Goal: Feedback & Contribution: Leave review/rating

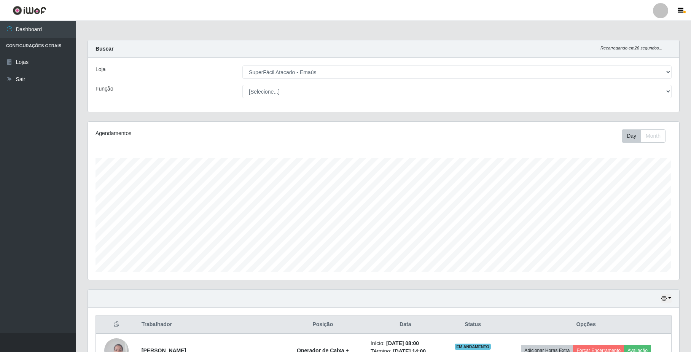
select select "407"
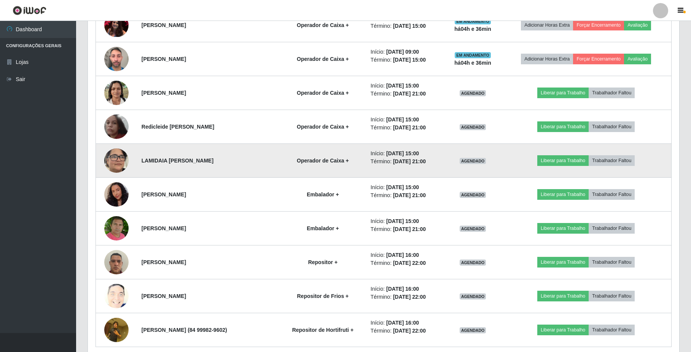
scroll to position [563, 0]
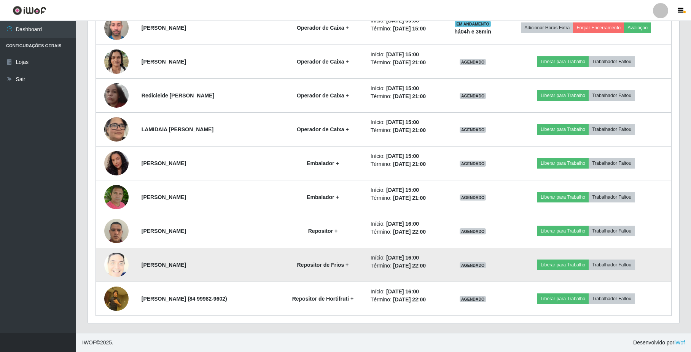
drag, startPoint x: 215, startPoint y: 263, endPoint x: 142, endPoint y: 263, distance: 73.5
click at [142, 263] on td "[PERSON_NAME]" at bounding box center [208, 265] width 143 height 34
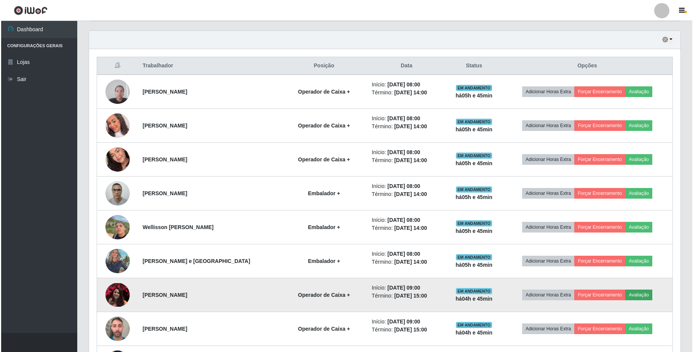
scroll to position [310, 0]
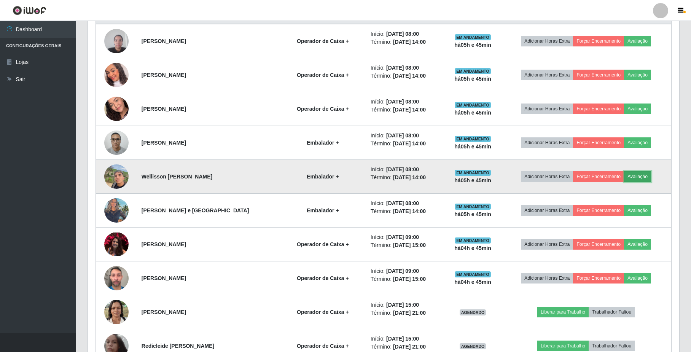
click at [638, 176] on button "Avaliação" at bounding box center [637, 176] width 27 height 11
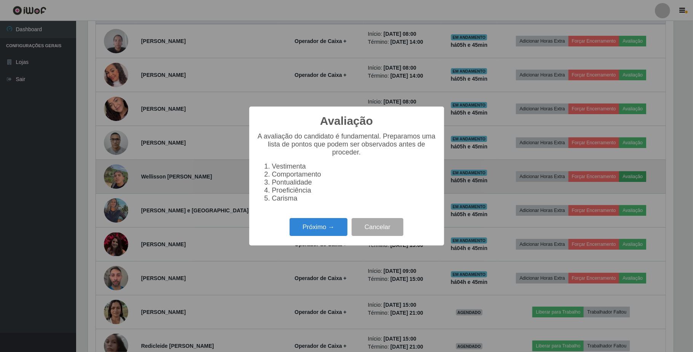
scroll to position [158, 586]
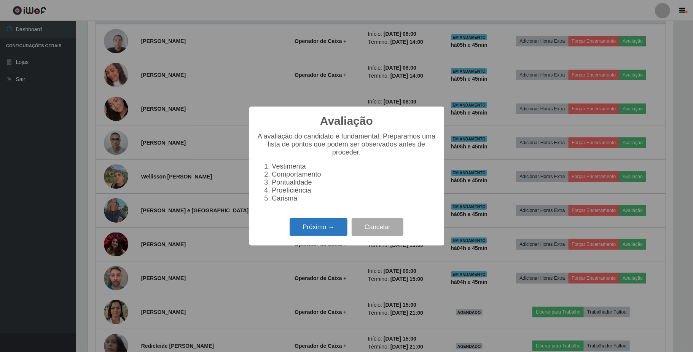
click at [329, 226] on button "Próximo →" at bounding box center [319, 227] width 58 height 18
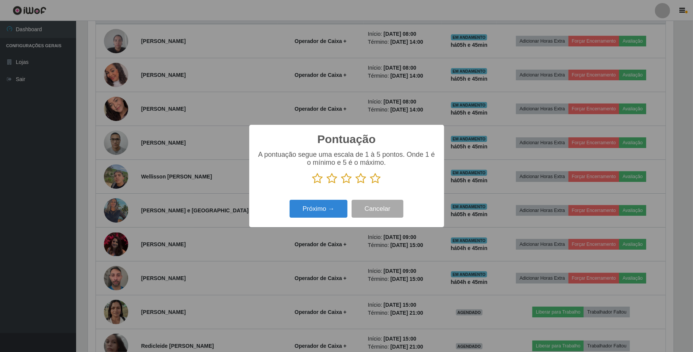
scroll to position [380567, 380139]
click at [360, 180] on icon at bounding box center [361, 178] width 11 height 11
click at [356, 184] on input "radio" at bounding box center [356, 184] width 0 height 0
click at [334, 208] on button "Próximo →" at bounding box center [319, 209] width 58 height 18
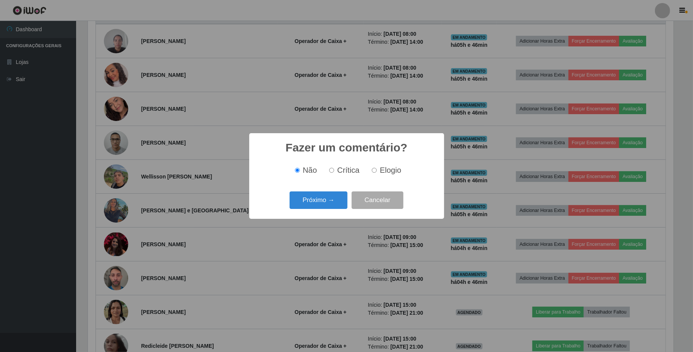
click at [376, 173] on input "Elogio" at bounding box center [374, 170] width 5 height 5
radio input "true"
click at [324, 205] on button "Próximo →" at bounding box center [319, 201] width 58 height 18
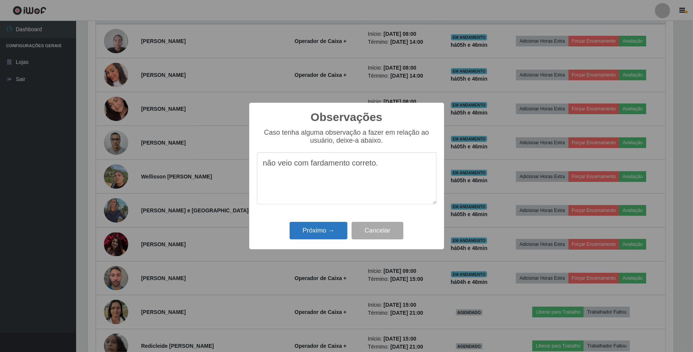
type textarea "não veio com fardamento correto."
click at [323, 229] on button "Próximo →" at bounding box center [319, 231] width 58 height 18
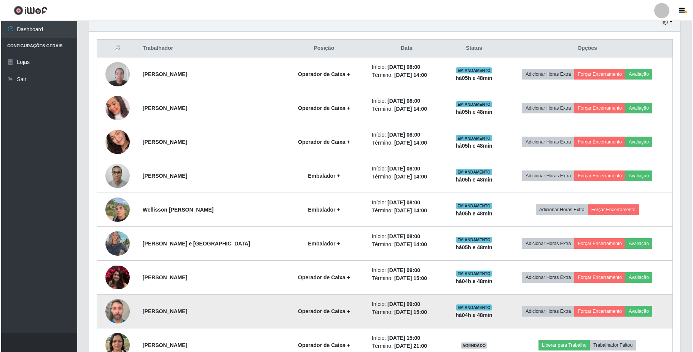
scroll to position [259, 0]
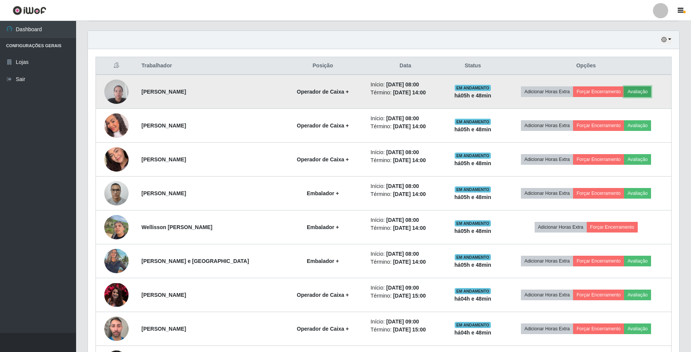
click at [648, 91] on button "Avaliação" at bounding box center [637, 91] width 27 height 11
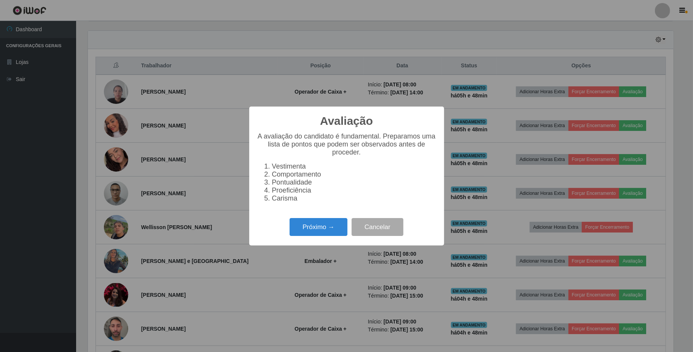
scroll to position [158, 586]
click at [334, 231] on button "Próximo →" at bounding box center [319, 227] width 58 height 18
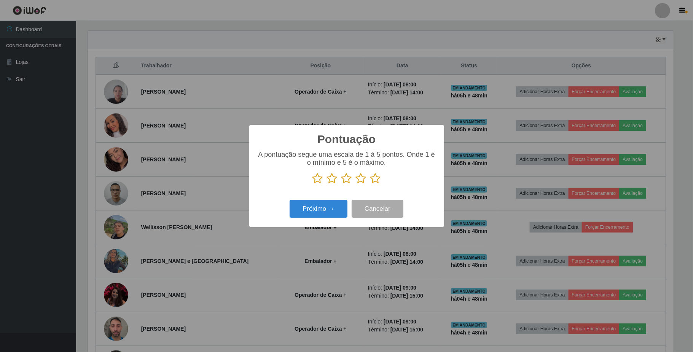
click at [362, 181] on icon at bounding box center [361, 178] width 11 height 11
click at [356, 184] on input "radio" at bounding box center [356, 184] width 0 height 0
click at [335, 212] on button "Próximo →" at bounding box center [319, 209] width 58 height 18
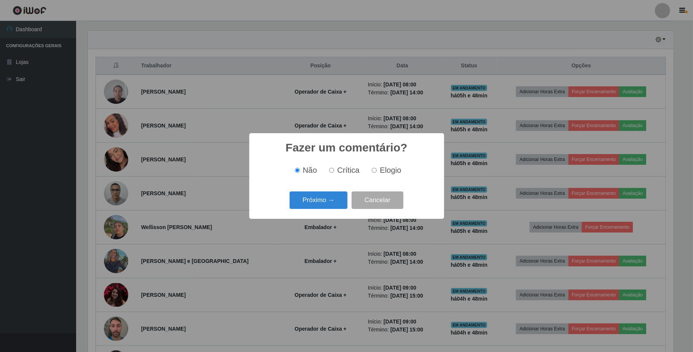
click at [377, 168] on label "Elogio" at bounding box center [385, 170] width 32 height 9
click at [377, 168] on input "Elogio" at bounding box center [374, 170] width 5 height 5
radio input "true"
click at [340, 201] on button "Próximo →" at bounding box center [319, 201] width 58 height 18
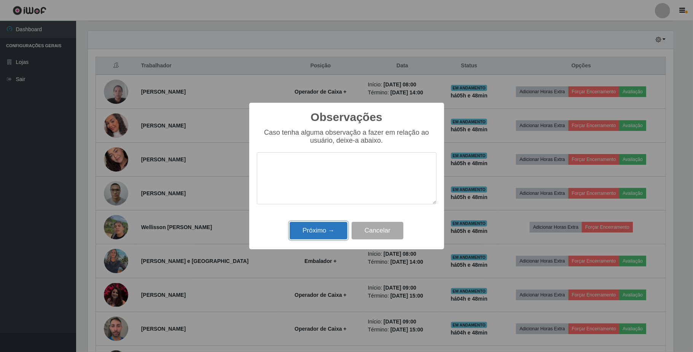
click at [326, 227] on button "Próximo →" at bounding box center [319, 231] width 58 height 18
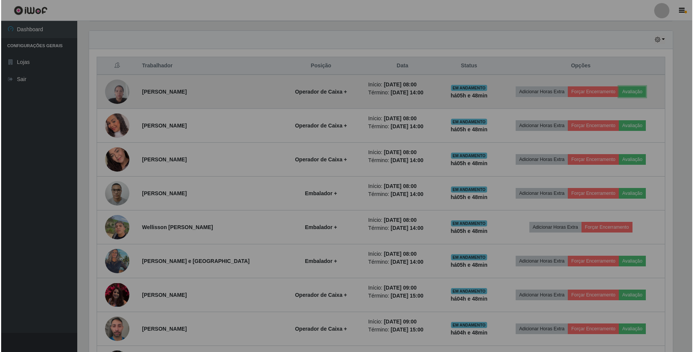
scroll to position [158, 591]
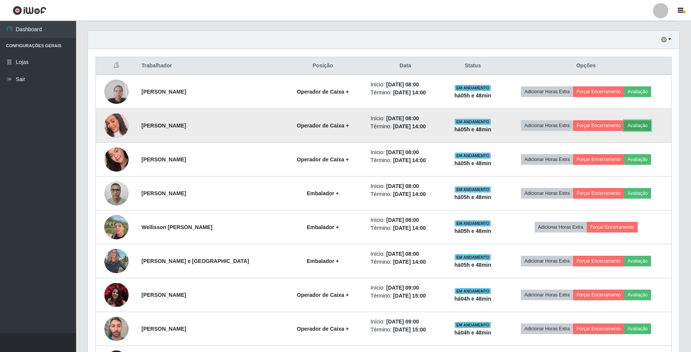
click at [642, 131] on button "Avaliação" at bounding box center [637, 125] width 27 height 11
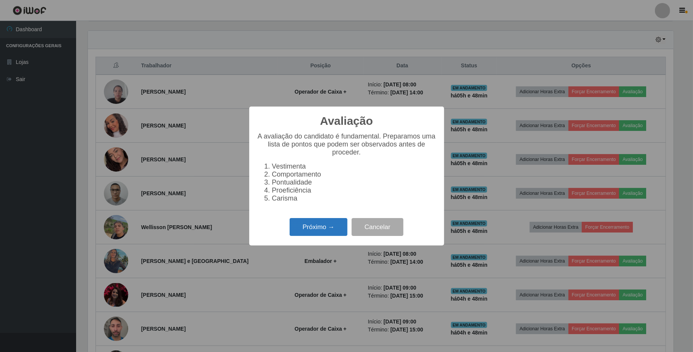
click at [319, 230] on button "Próximo →" at bounding box center [319, 227] width 58 height 18
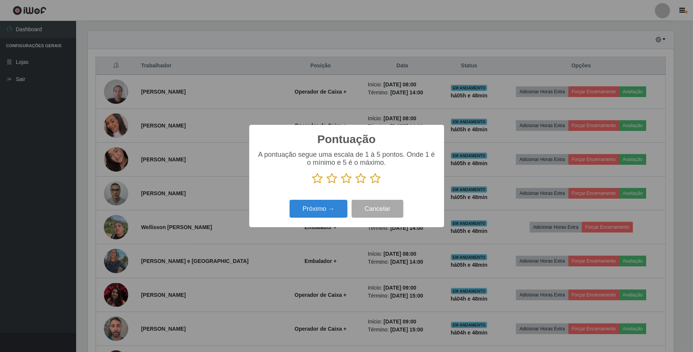
scroll to position [380567, 380139]
drag, startPoint x: 363, startPoint y: 182, endPoint x: 351, endPoint y: 194, distance: 17.2
click at [362, 182] on icon at bounding box center [361, 178] width 11 height 11
click at [356, 184] on input "radio" at bounding box center [356, 184] width 0 height 0
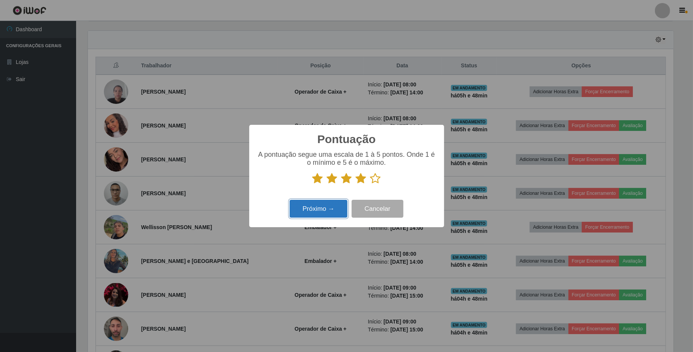
click at [321, 204] on button "Próximo →" at bounding box center [319, 209] width 58 height 18
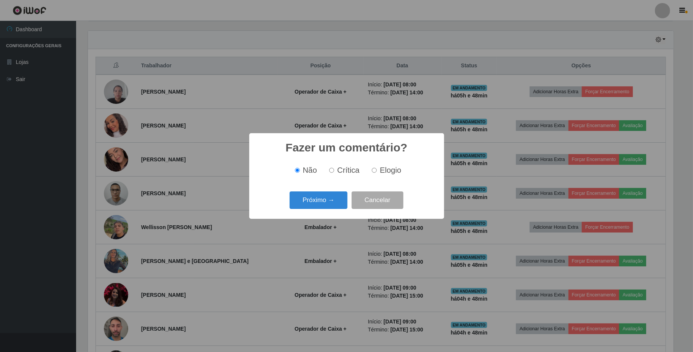
click at [375, 172] on input "Elogio" at bounding box center [374, 170] width 5 height 5
radio input "true"
click at [328, 197] on button "Próximo →" at bounding box center [319, 201] width 58 height 18
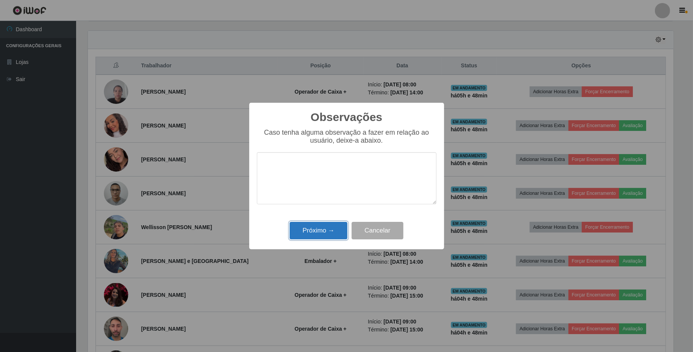
click at [328, 225] on button "Próximo →" at bounding box center [319, 231] width 58 height 18
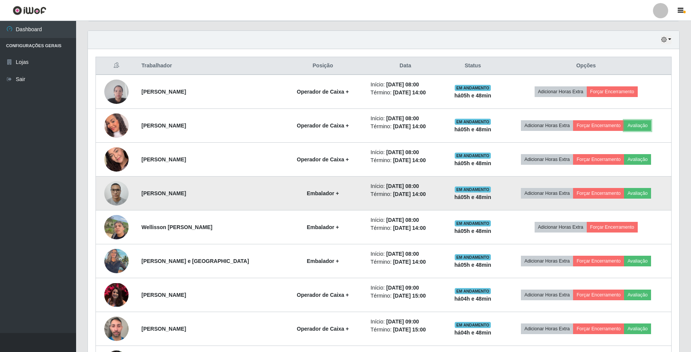
scroll to position [208, 0]
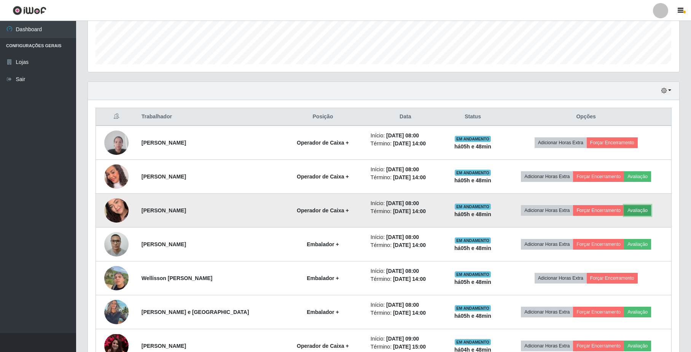
click at [635, 210] on button "Avaliação" at bounding box center [637, 210] width 27 height 11
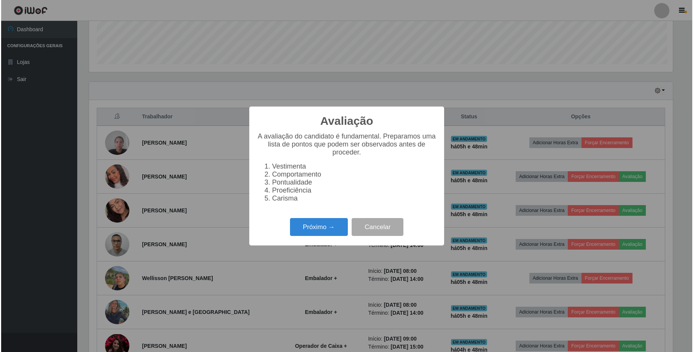
scroll to position [158, 586]
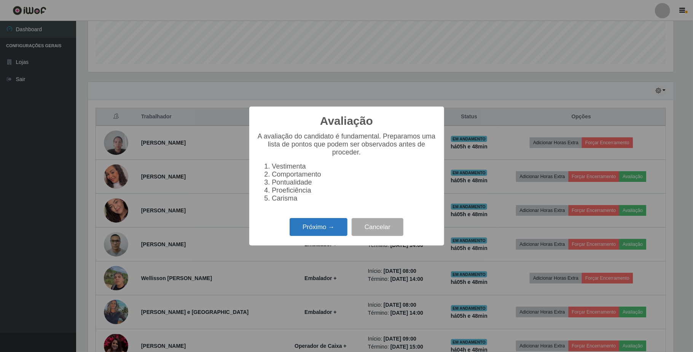
click at [326, 234] on button "Próximo →" at bounding box center [319, 227] width 58 height 18
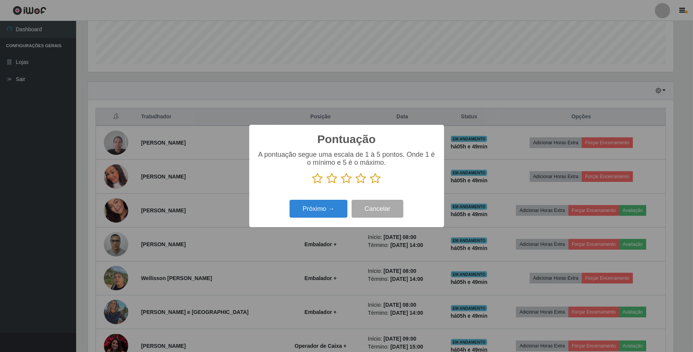
click at [362, 182] on icon at bounding box center [361, 178] width 11 height 11
click at [356, 184] on input "radio" at bounding box center [356, 184] width 0 height 0
click at [331, 215] on button "Próximo →" at bounding box center [319, 209] width 58 height 18
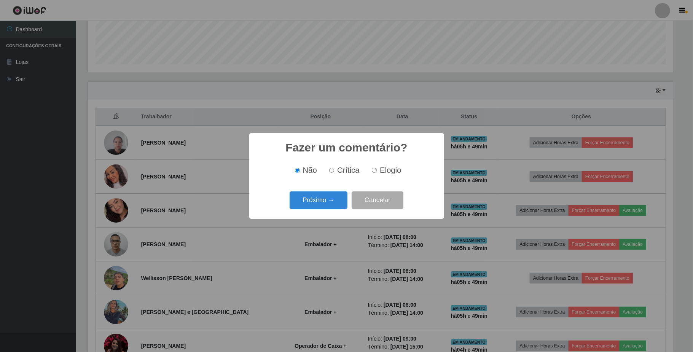
click at [378, 170] on label "Elogio" at bounding box center [385, 170] width 32 height 9
click at [377, 170] on input "Elogio" at bounding box center [374, 170] width 5 height 5
radio input "true"
click at [343, 197] on button "Próximo →" at bounding box center [319, 201] width 58 height 18
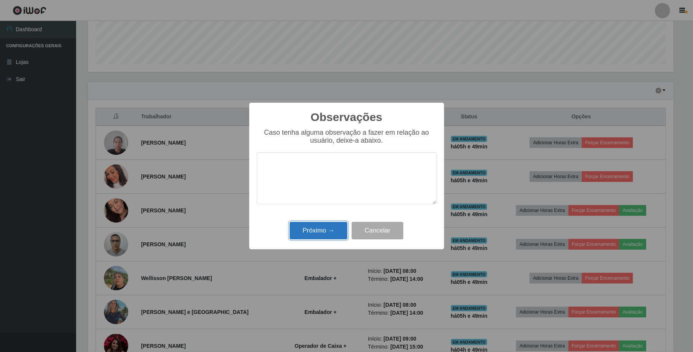
click at [334, 230] on button "Próximo →" at bounding box center [319, 231] width 58 height 18
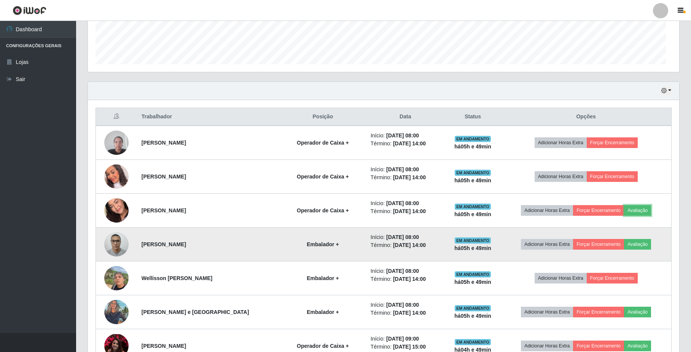
scroll to position [158, 591]
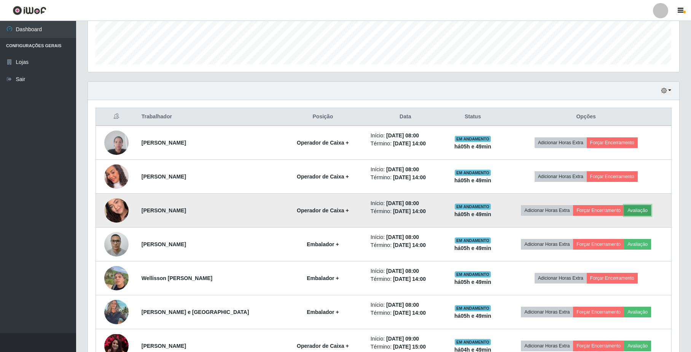
click at [643, 211] on button "Avaliação" at bounding box center [637, 210] width 27 height 11
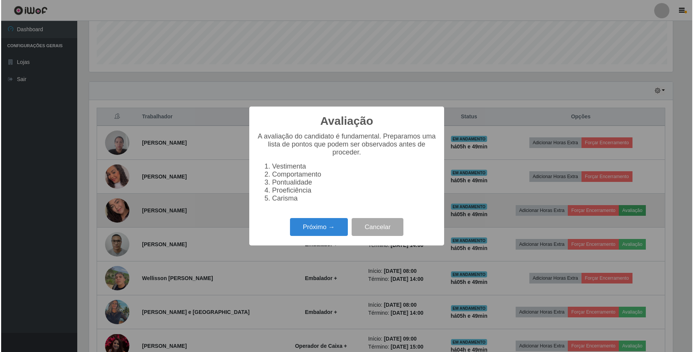
scroll to position [158, 586]
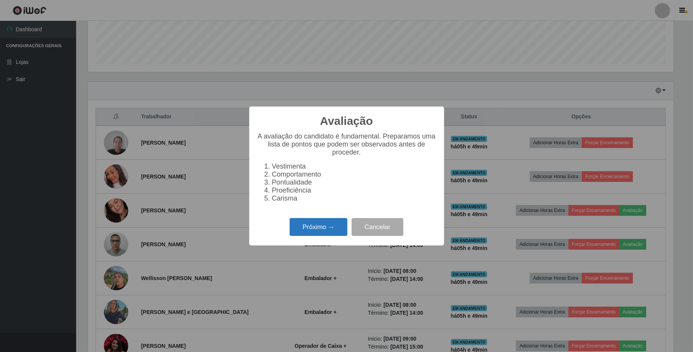
click at [312, 230] on button "Próximo →" at bounding box center [319, 227] width 58 height 18
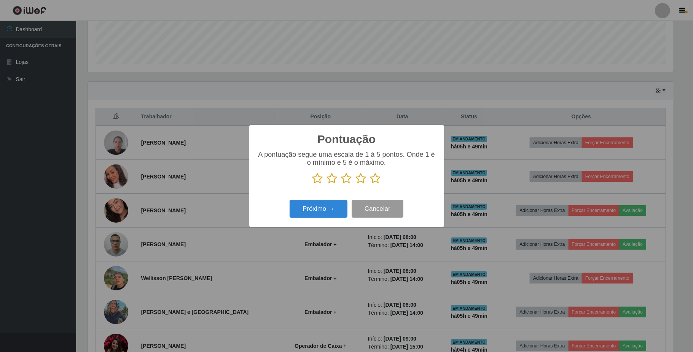
scroll to position [380567, 380139]
click at [358, 180] on icon at bounding box center [361, 178] width 11 height 11
click at [356, 184] on input "radio" at bounding box center [356, 184] width 0 height 0
click at [327, 206] on button "Próximo →" at bounding box center [319, 209] width 58 height 18
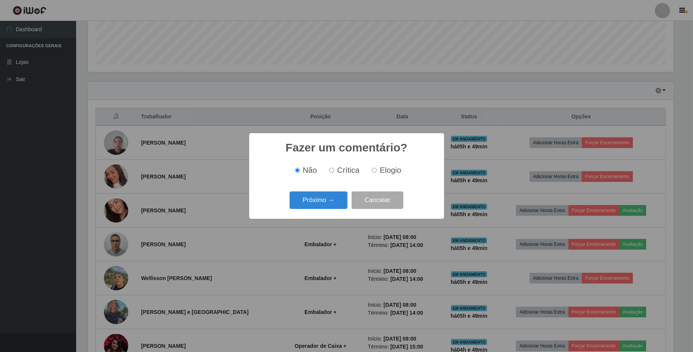
click at [375, 169] on input "Elogio" at bounding box center [374, 170] width 5 height 5
radio input "true"
click at [323, 197] on button "Próximo →" at bounding box center [319, 201] width 58 height 18
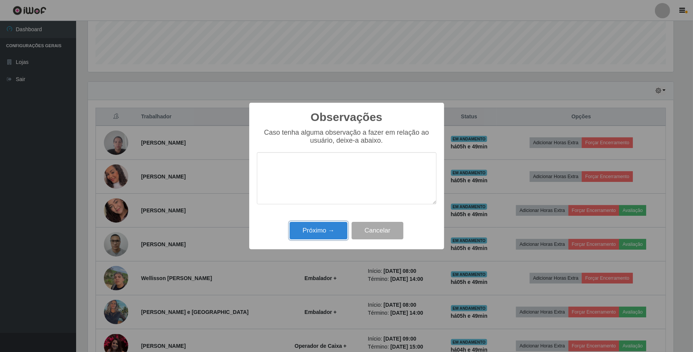
drag, startPoint x: 331, startPoint y: 227, endPoint x: 466, endPoint y: 233, distance: 135.3
click at [348, 232] on div "Próximo → Cancelar" at bounding box center [347, 231] width 180 height 22
click at [308, 226] on button "Próximo →" at bounding box center [319, 231] width 58 height 18
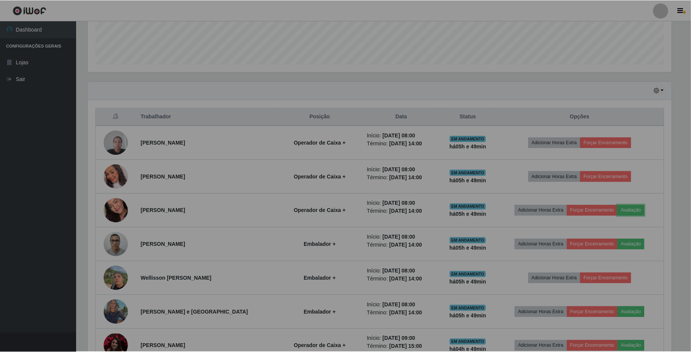
scroll to position [158, 591]
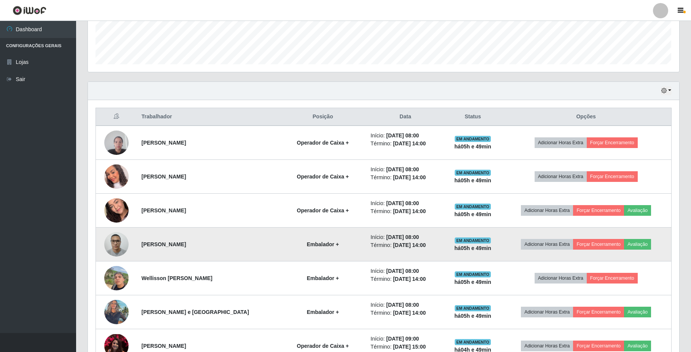
click at [644, 239] on td "Adicionar Horas Extra Forçar Encerramento Avaliação" at bounding box center [586, 245] width 171 height 34
click at [628, 245] on button "Avaliação" at bounding box center [637, 244] width 27 height 11
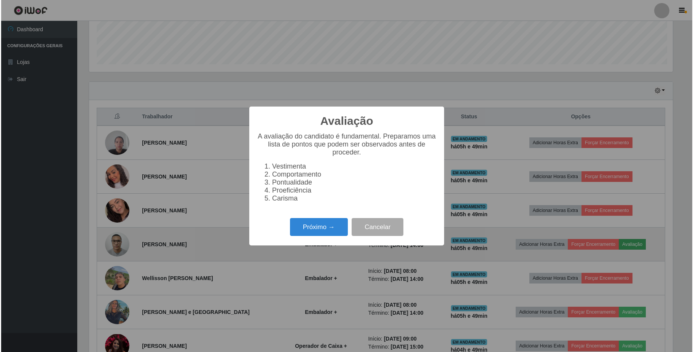
scroll to position [158, 586]
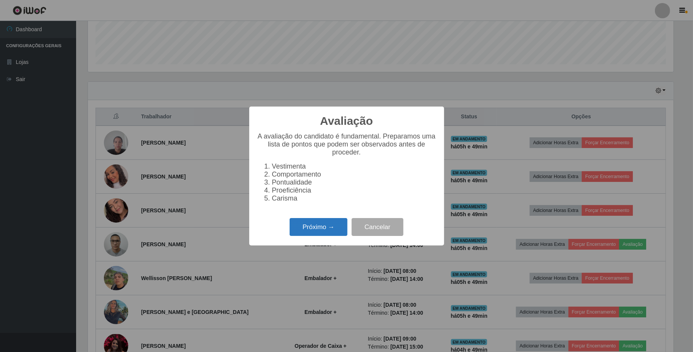
click at [324, 231] on button "Próximo →" at bounding box center [319, 227] width 58 height 18
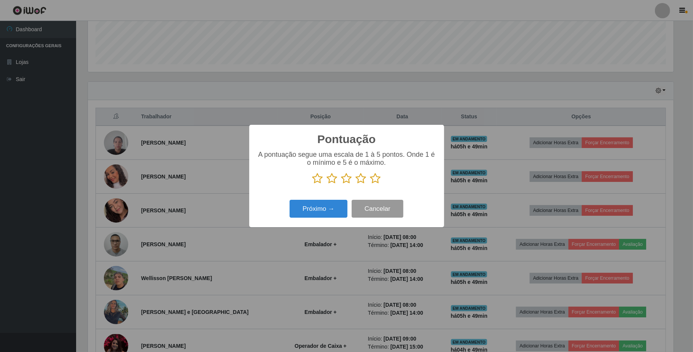
scroll to position [380567, 380139]
click at [360, 184] on icon at bounding box center [361, 178] width 11 height 11
click at [356, 184] on input "radio" at bounding box center [356, 184] width 0 height 0
click at [344, 204] on button "Próximo →" at bounding box center [319, 209] width 58 height 18
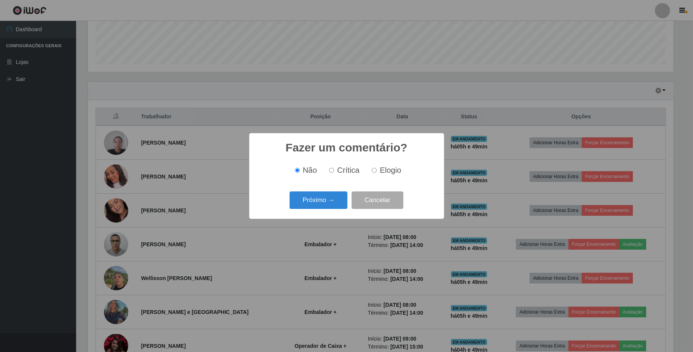
click at [375, 172] on input "Elogio" at bounding box center [374, 170] width 5 height 5
radio input "true"
click at [322, 204] on button "Próximo →" at bounding box center [319, 201] width 58 height 18
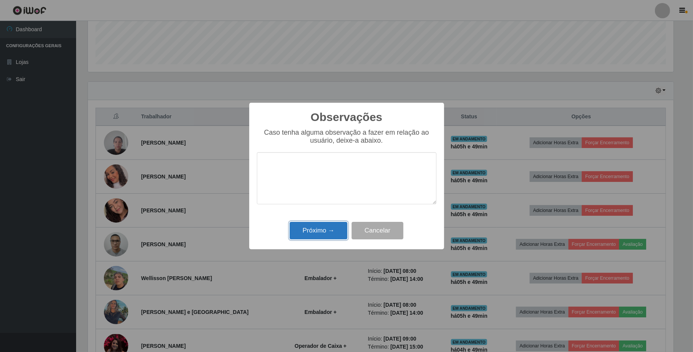
click at [324, 230] on button "Próximo →" at bounding box center [319, 231] width 58 height 18
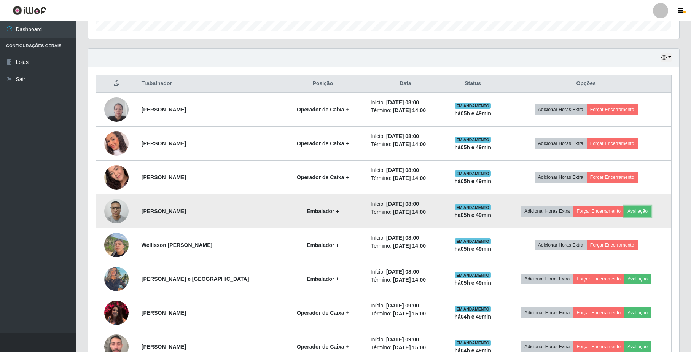
scroll to position [259, 0]
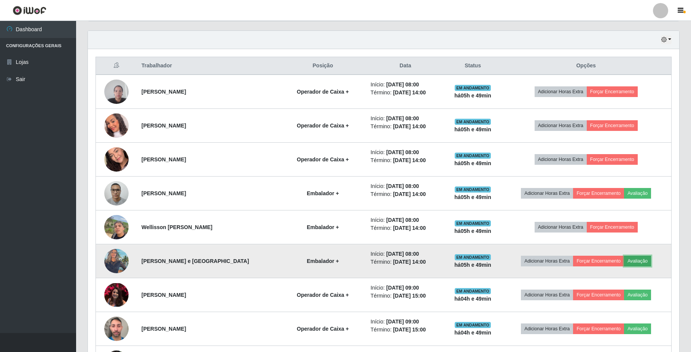
click at [647, 264] on button "Avaliação" at bounding box center [637, 261] width 27 height 11
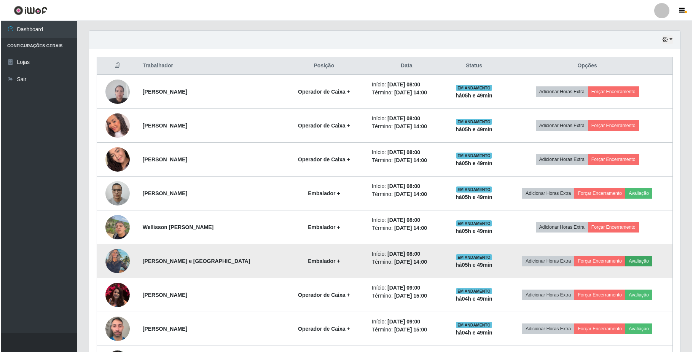
scroll to position [158, 586]
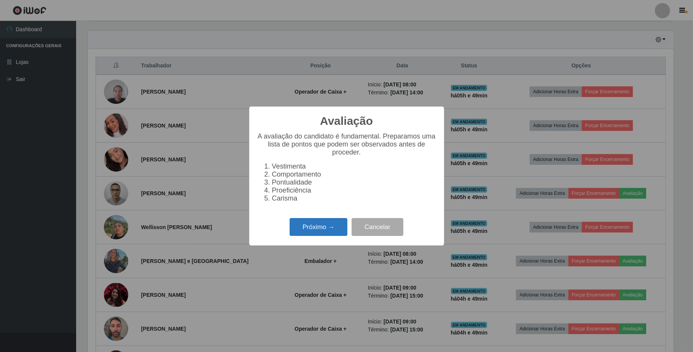
click at [336, 236] on button "Próximo →" at bounding box center [319, 227] width 58 height 18
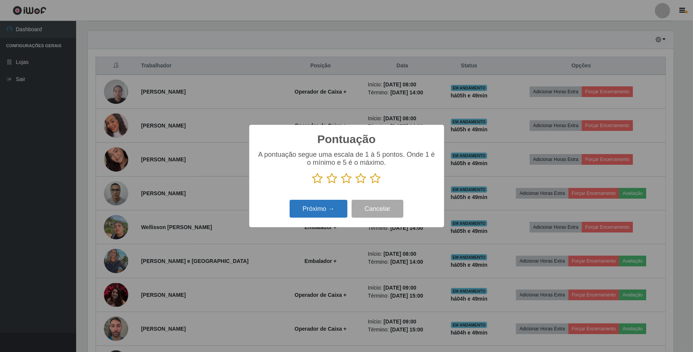
scroll to position [380567, 380139]
drag, startPoint x: 362, startPoint y: 181, endPoint x: 340, endPoint y: 194, distance: 25.4
click at [362, 182] on icon at bounding box center [361, 178] width 11 height 11
click at [356, 184] on input "radio" at bounding box center [356, 184] width 0 height 0
click at [330, 206] on button "Próximo →" at bounding box center [319, 209] width 58 height 18
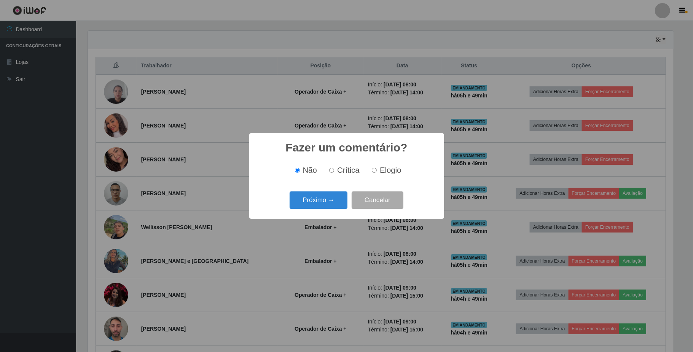
click at [373, 170] on input "Elogio" at bounding box center [374, 170] width 5 height 5
radio input "true"
click at [324, 193] on button "Próximo →" at bounding box center [319, 201] width 58 height 18
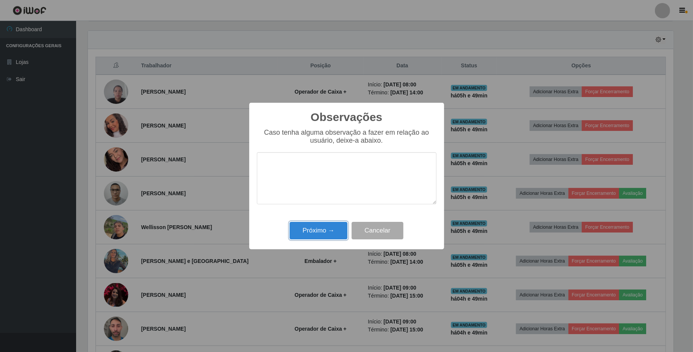
drag, startPoint x: 332, startPoint y: 227, endPoint x: 364, endPoint y: 230, distance: 32.2
click at [334, 227] on button "Próximo →" at bounding box center [319, 231] width 58 height 18
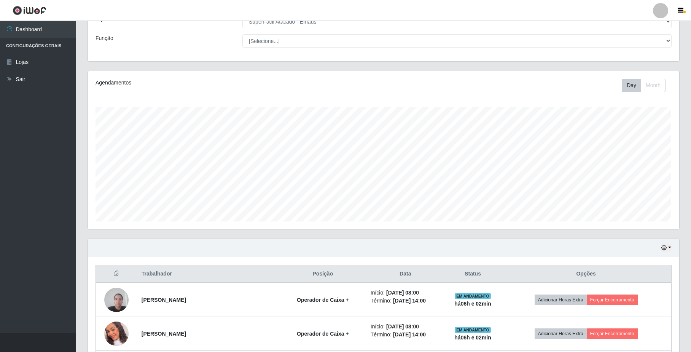
scroll to position [101, 0]
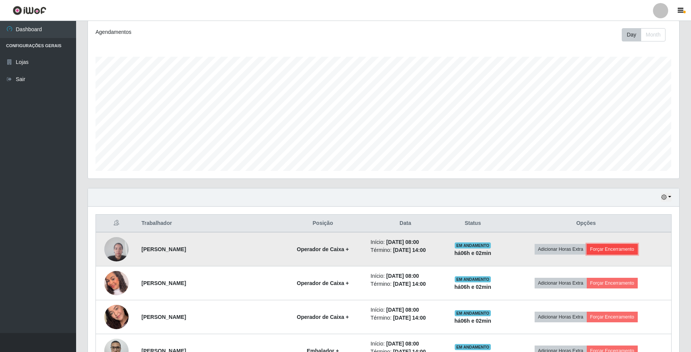
click at [616, 249] on button "Forçar Encerramento" at bounding box center [612, 249] width 51 height 11
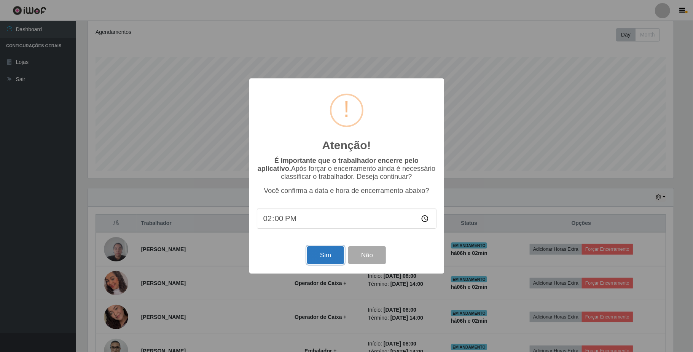
click at [318, 258] on button "Sim" at bounding box center [325, 255] width 37 height 18
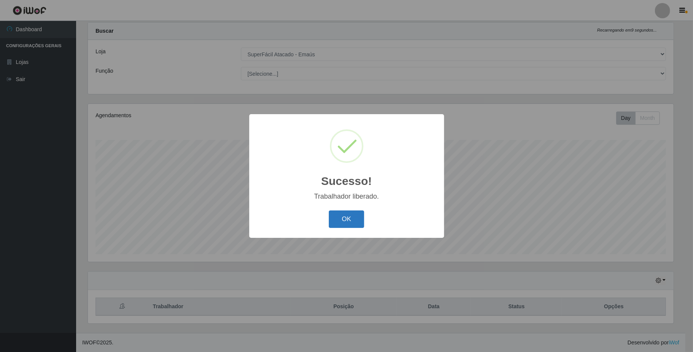
click at [352, 217] on button "OK" at bounding box center [346, 220] width 35 height 18
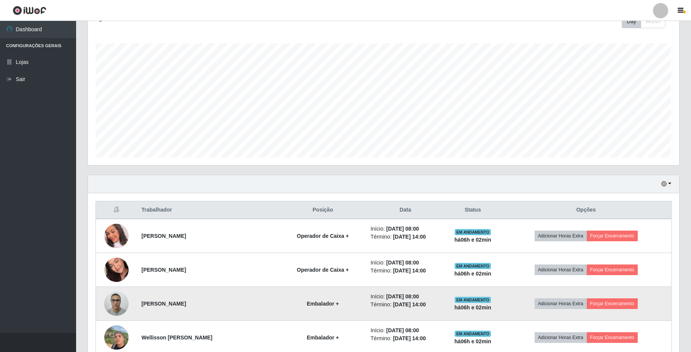
scroll to position [171, 0]
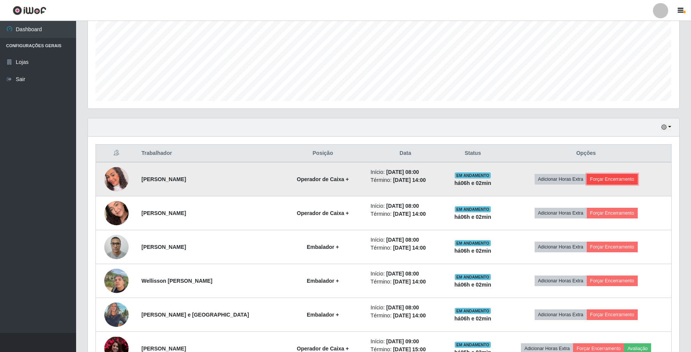
click at [610, 180] on button "Forçar Encerramento" at bounding box center [612, 179] width 51 height 11
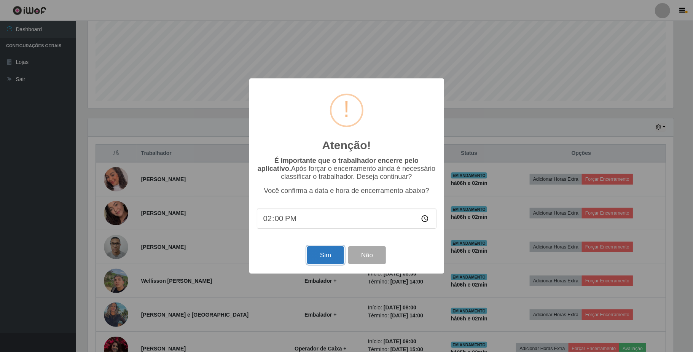
click at [334, 258] on button "Sim" at bounding box center [325, 255] width 37 height 18
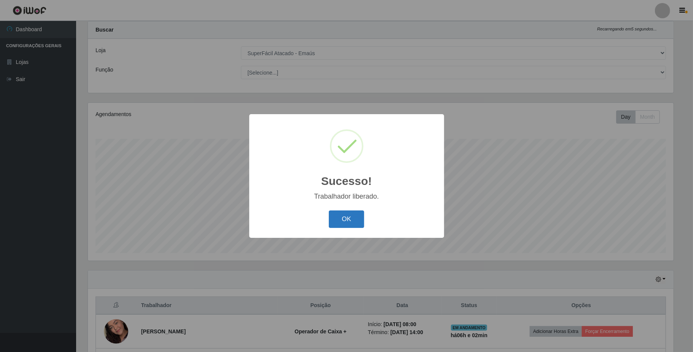
click at [350, 222] on button "OK" at bounding box center [346, 220] width 35 height 18
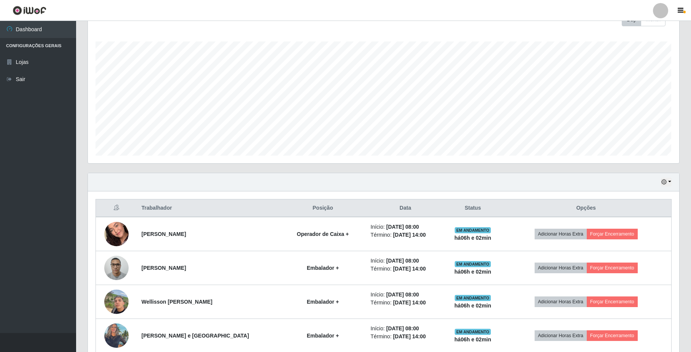
scroll to position [121, 0]
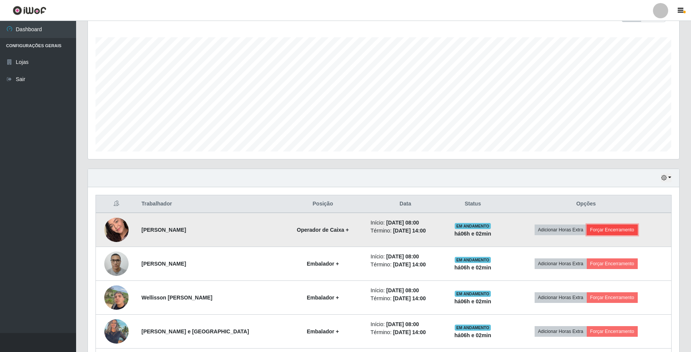
click at [616, 229] on button "Forçar Encerramento" at bounding box center [612, 230] width 51 height 11
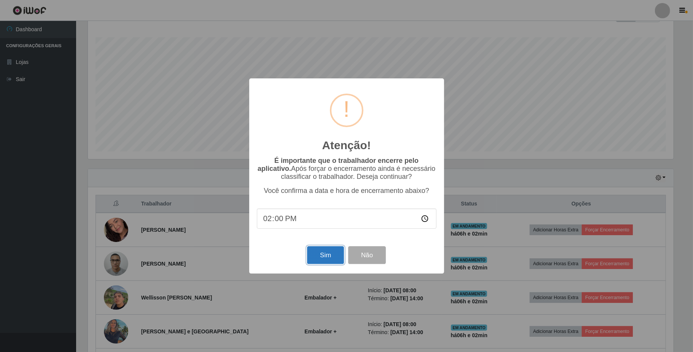
click at [323, 257] on button "Sim" at bounding box center [325, 255] width 37 height 18
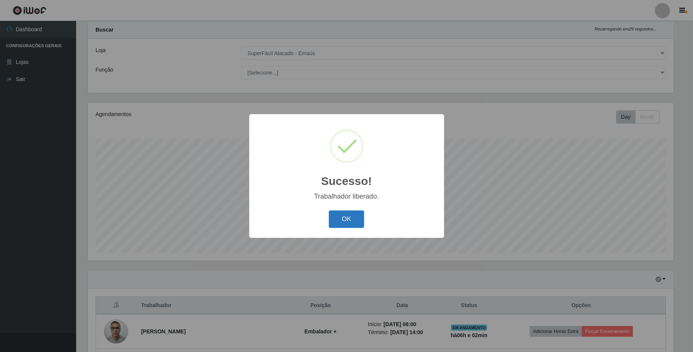
click at [346, 221] on button "OK" at bounding box center [346, 220] width 35 height 18
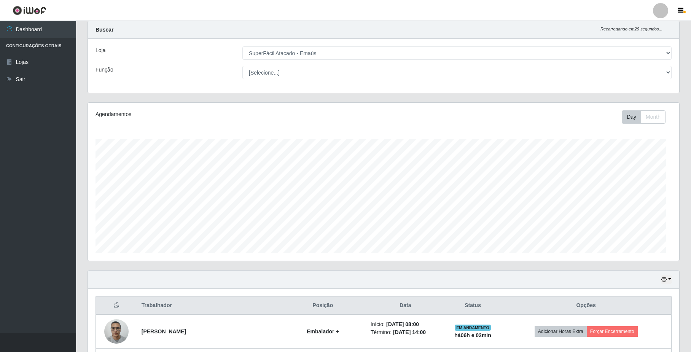
scroll to position [0, 0]
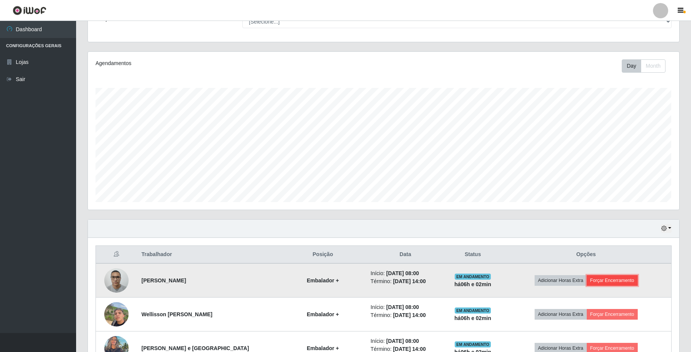
click at [605, 286] on button "Forçar Encerramento" at bounding box center [612, 280] width 51 height 11
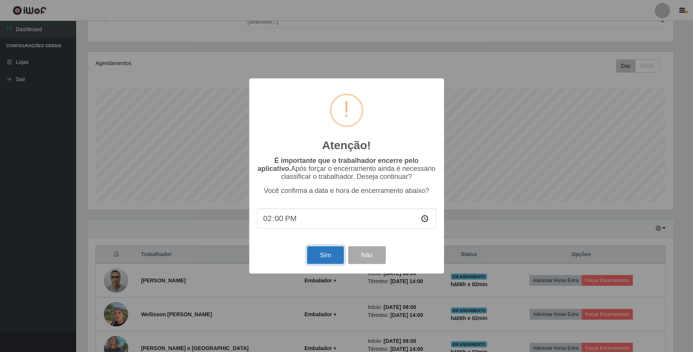
click at [331, 254] on button "Sim" at bounding box center [325, 255] width 37 height 18
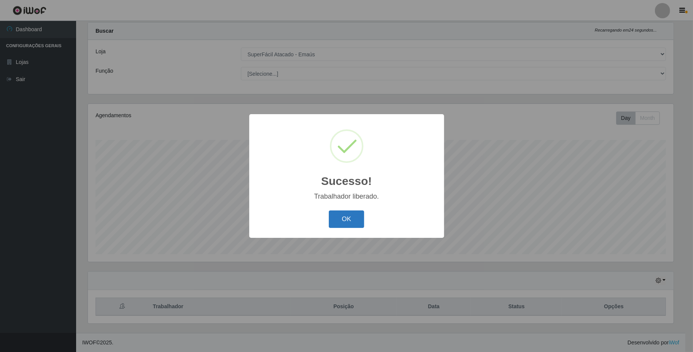
click at [333, 211] on button "OK" at bounding box center [346, 220] width 35 height 18
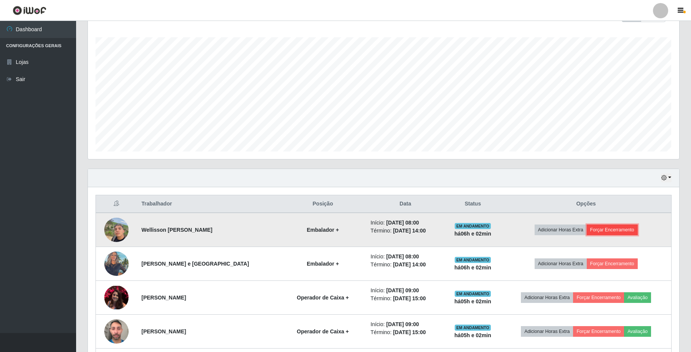
click at [613, 235] on button "Forçar Encerramento" at bounding box center [612, 230] width 51 height 11
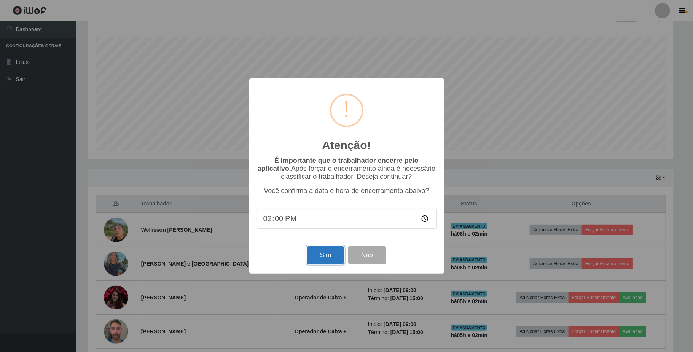
click at [330, 257] on button "Sim" at bounding box center [325, 255] width 37 height 18
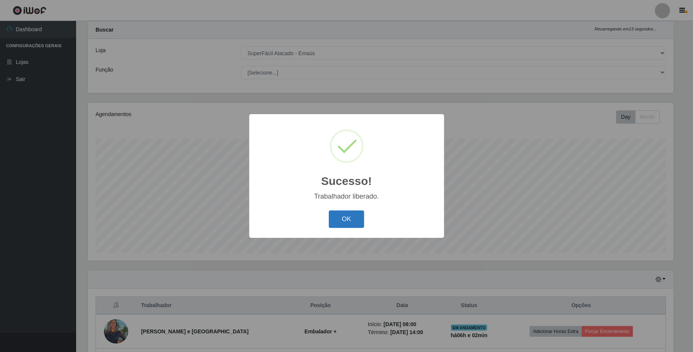
click at [350, 214] on button "OK" at bounding box center [346, 220] width 35 height 18
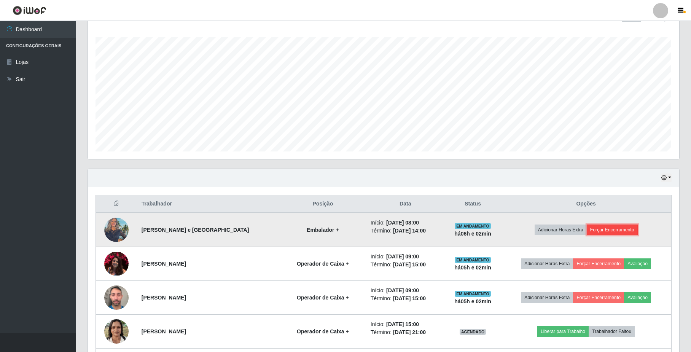
click at [627, 231] on button "Forçar Encerramento" at bounding box center [612, 230] width 51 height 11
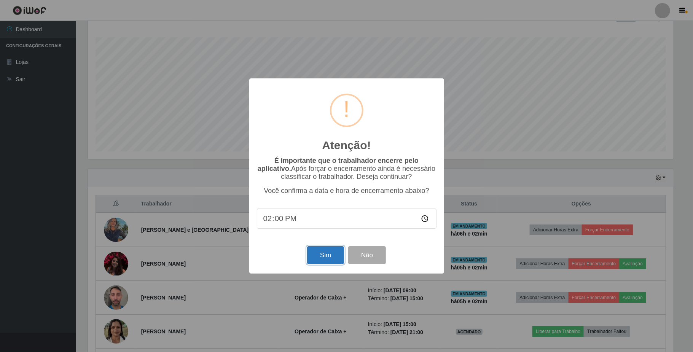
click at [314, 253] on button "Sim" at bounding box center [325, 255] width 37 height 18
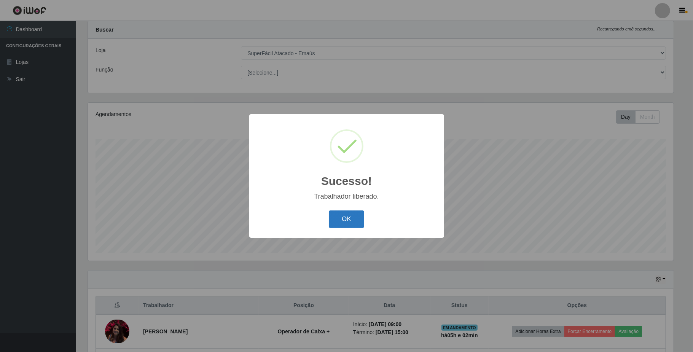
click at [355, 221] on button "OK" at bounding box center [346, 220] width 35 height 18
